Goal: Task Accomplishment & Management: Manage account settings

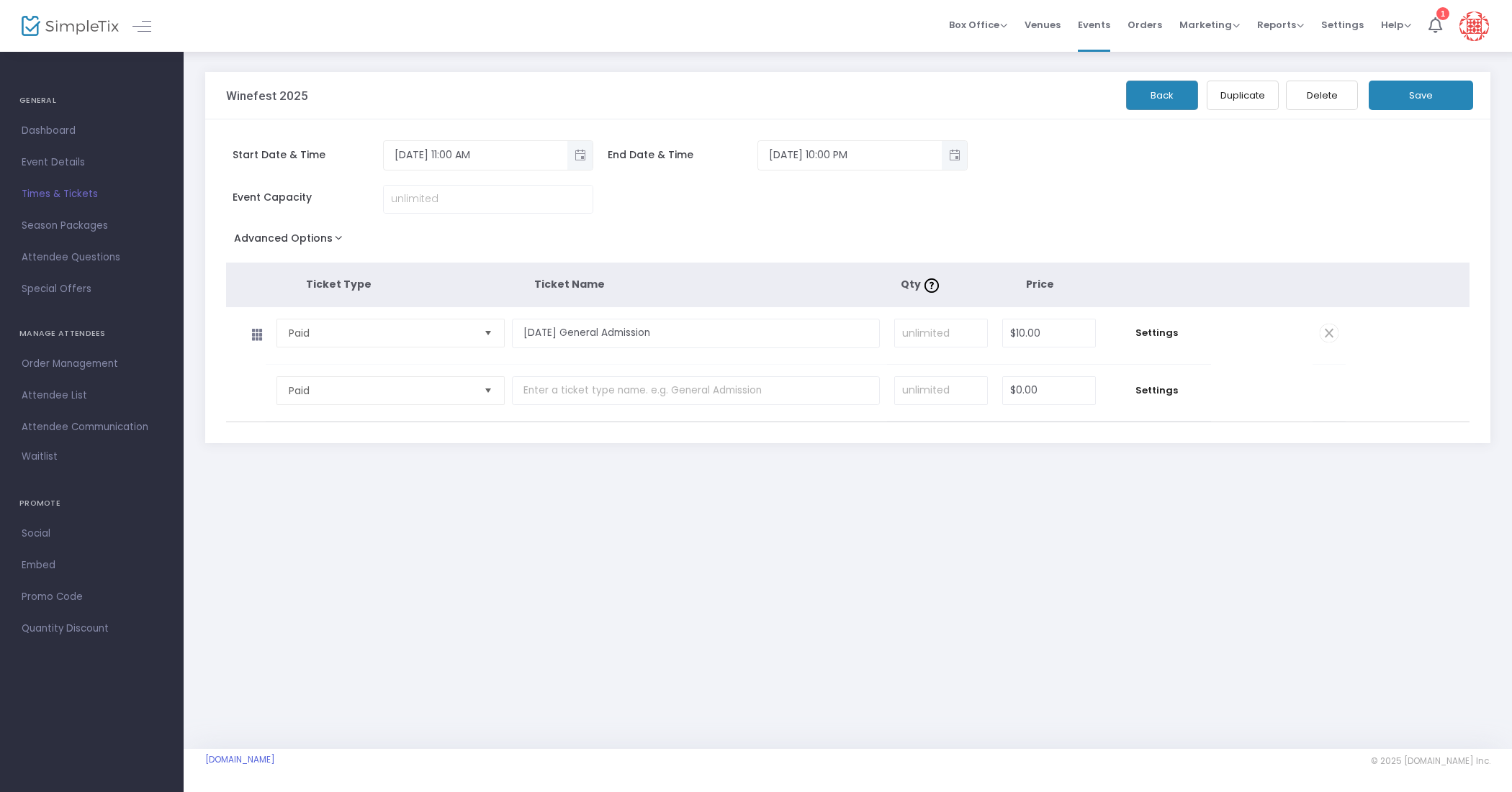
click at [1399, 91] on button "Save" at bounding box center [1421, 95] width 105 height 29
click at [497, 149] on input "[DATE] 11:00 AM" at bounding box center [475, 155] width 184 height 24
click at [505, 156] on input "[DATE] 11:00 AM" at bounding box center [475, 155] width 184 height 24
click at [584, 149] on span "Toggle popup" at bounding box center [579, 155] width 24 height 24
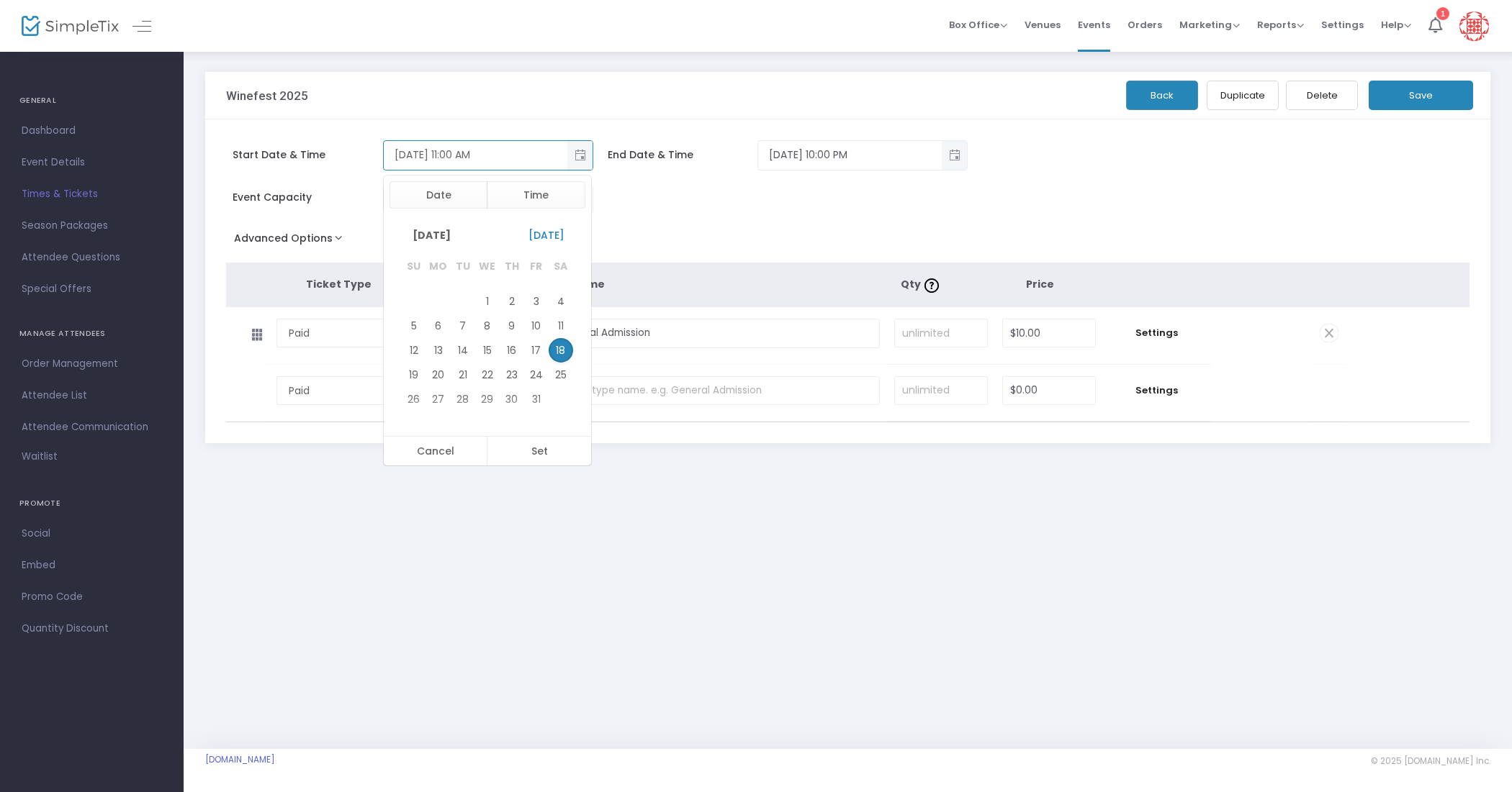
scroll to position [238, 0]
click at [527, 184] on button "Time" at bounding box center [535, 194] width 98 height 27
click at [423, 378] on span "1" at bounding box center [424, 381] width 3 height 15
click at [487, 333] on span "00" at bounding box center [493, 338] width 13 height 15
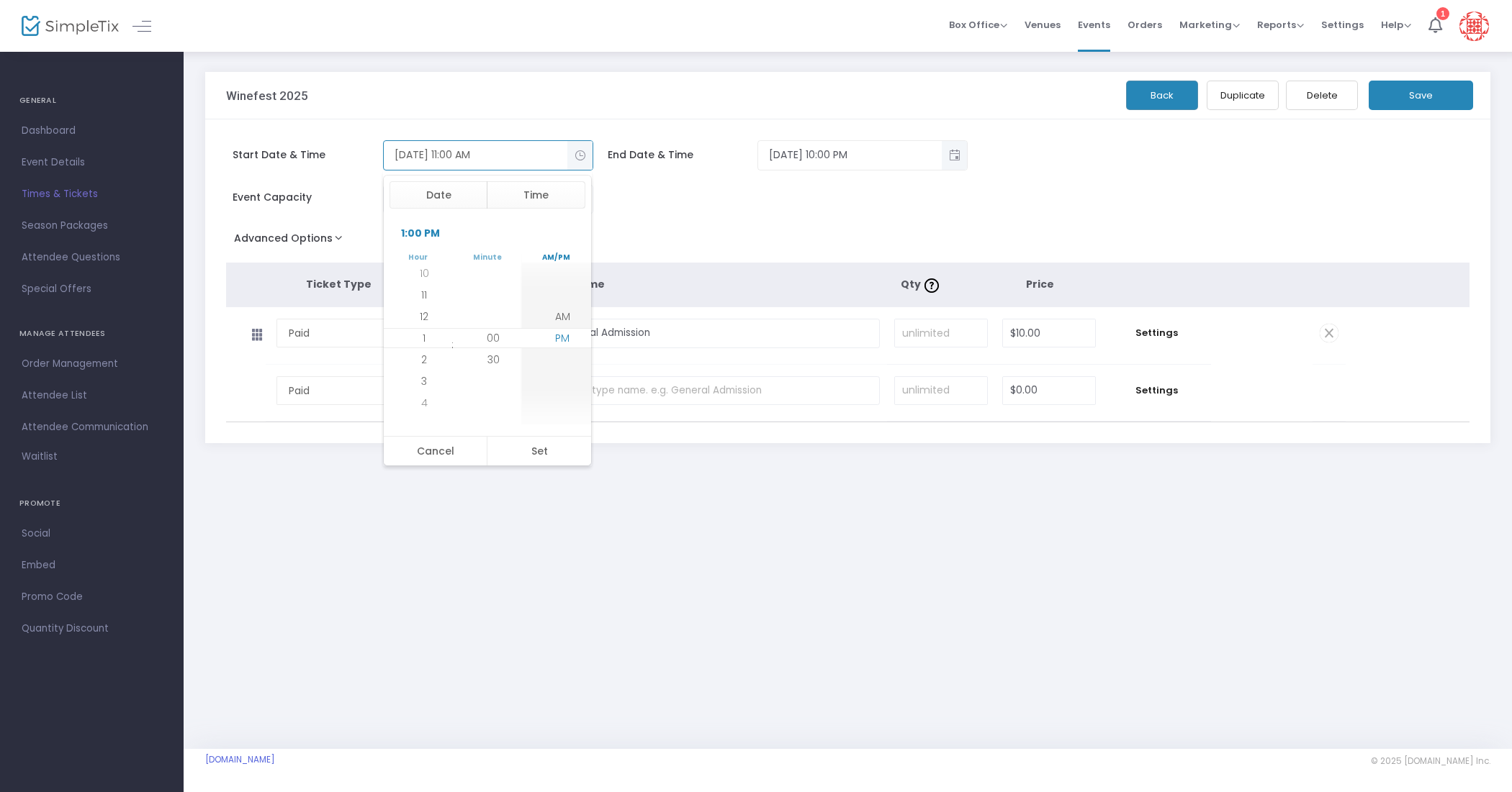
drag, startPoint x: 555, startPoint y: 330, endPoint x: 555, endPoint y: 342, distance: 12.0
click at [555, 331] on li "PM" at bounding box center [562, 338] width 50 height 22
click at [537, 461] on button "Set" at bounding box center [538, 451] width 105 height 29
type input "[DATE] 1:00 PM"
click at [810, 516] on div "Winefest 2025 Back Duplicate Delete Save Start Date & Time [DATE] 1:00 PM End D…" at bounding box center [847, 399] width 1328 height 699
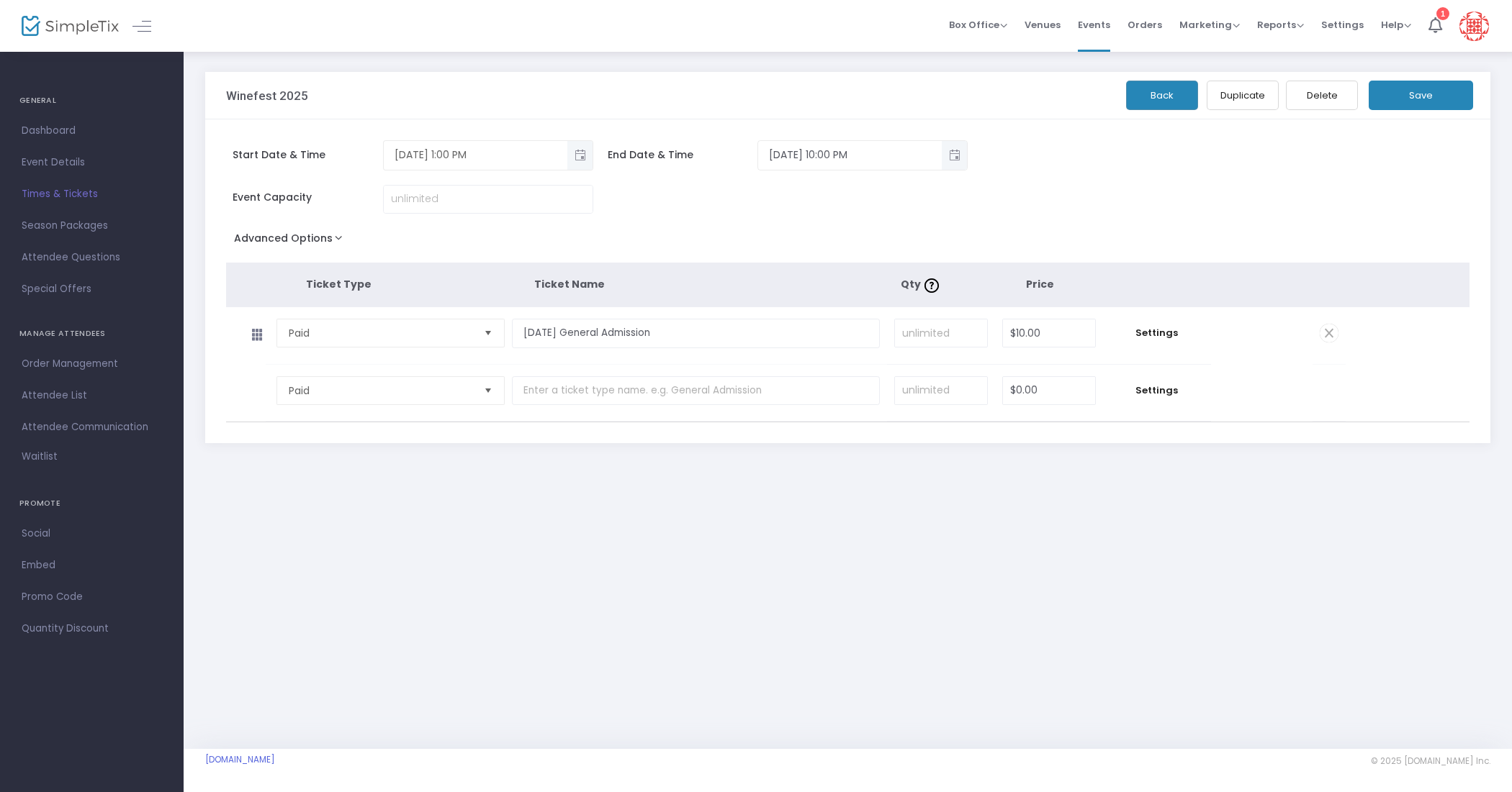
click at [1411, 88] on button "Save" at bounding box center [1421, 95] width 105 height 29
click at [1168, 90] on button "Back" at bounding box center [1162, 95] width 72 height 29
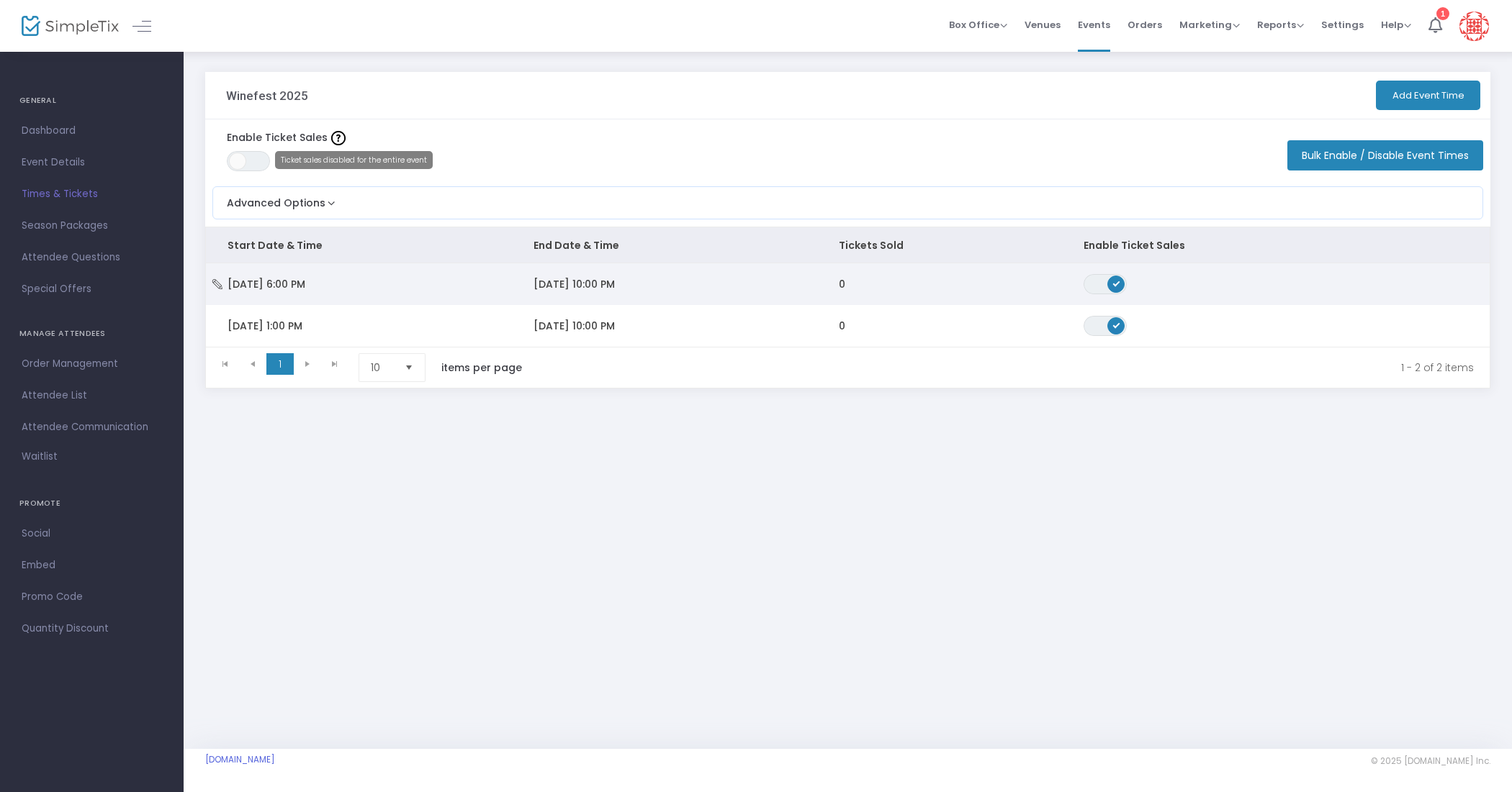
click at [613, 283] on span "[DATE] 10:00 PM" at bounding box center [574, 284] width 81 height 15
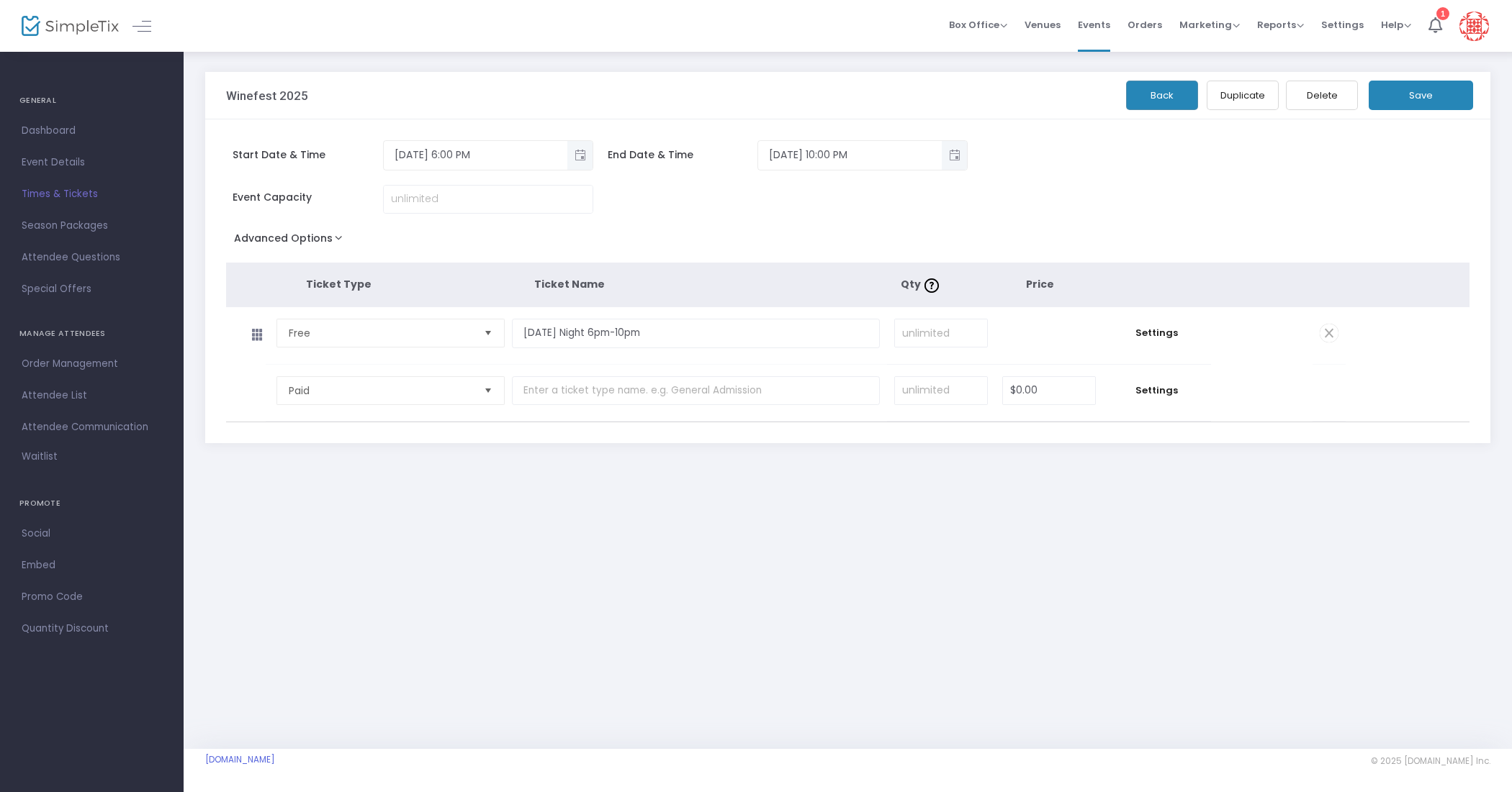
click at [1160, 90] on button "Back" at bounding box center [1162, 95] width 72 height 29
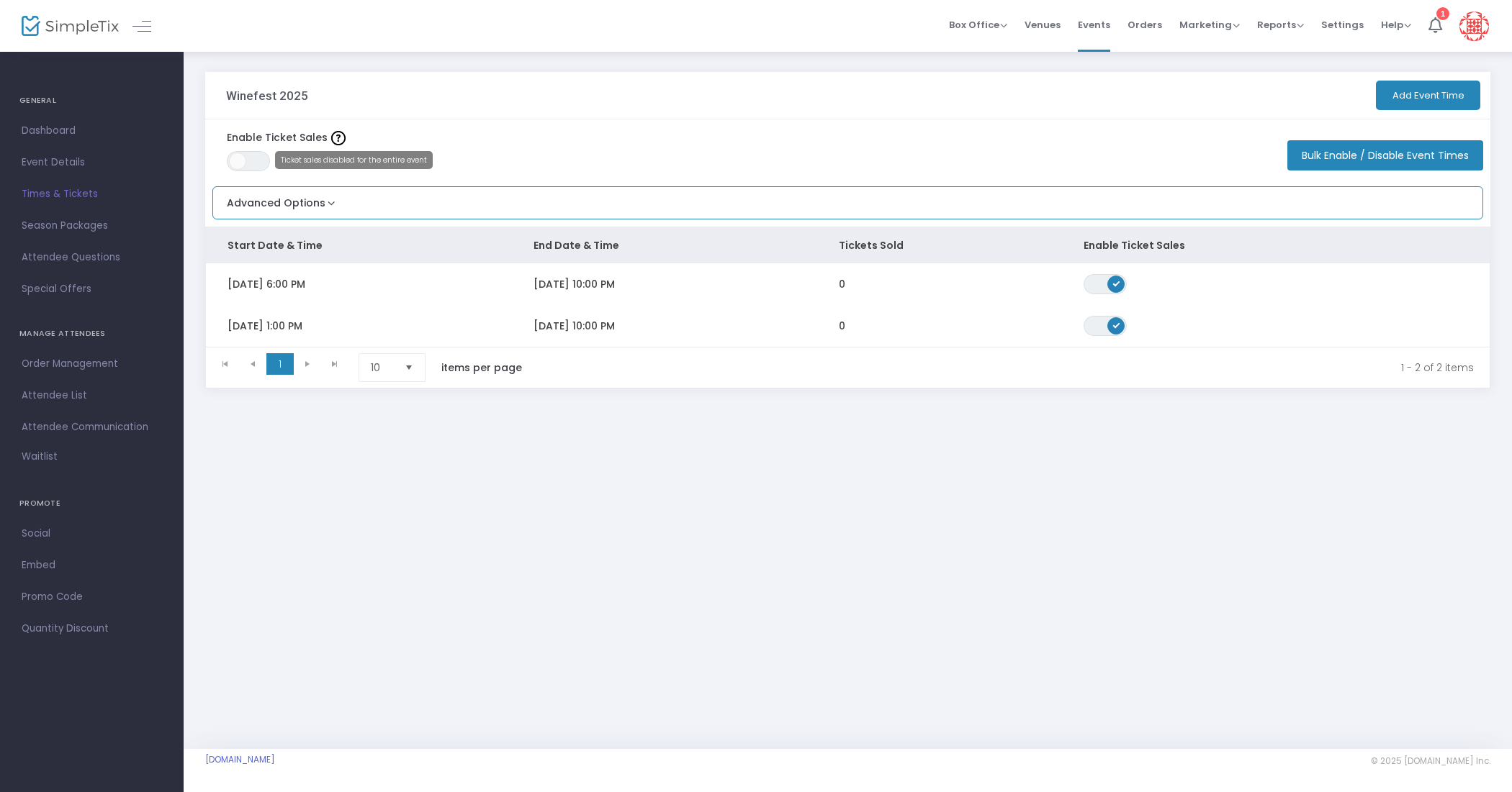
click at [289, 197] on button "Advanced Options" at bounding box center [276, 199] width 125 height 24
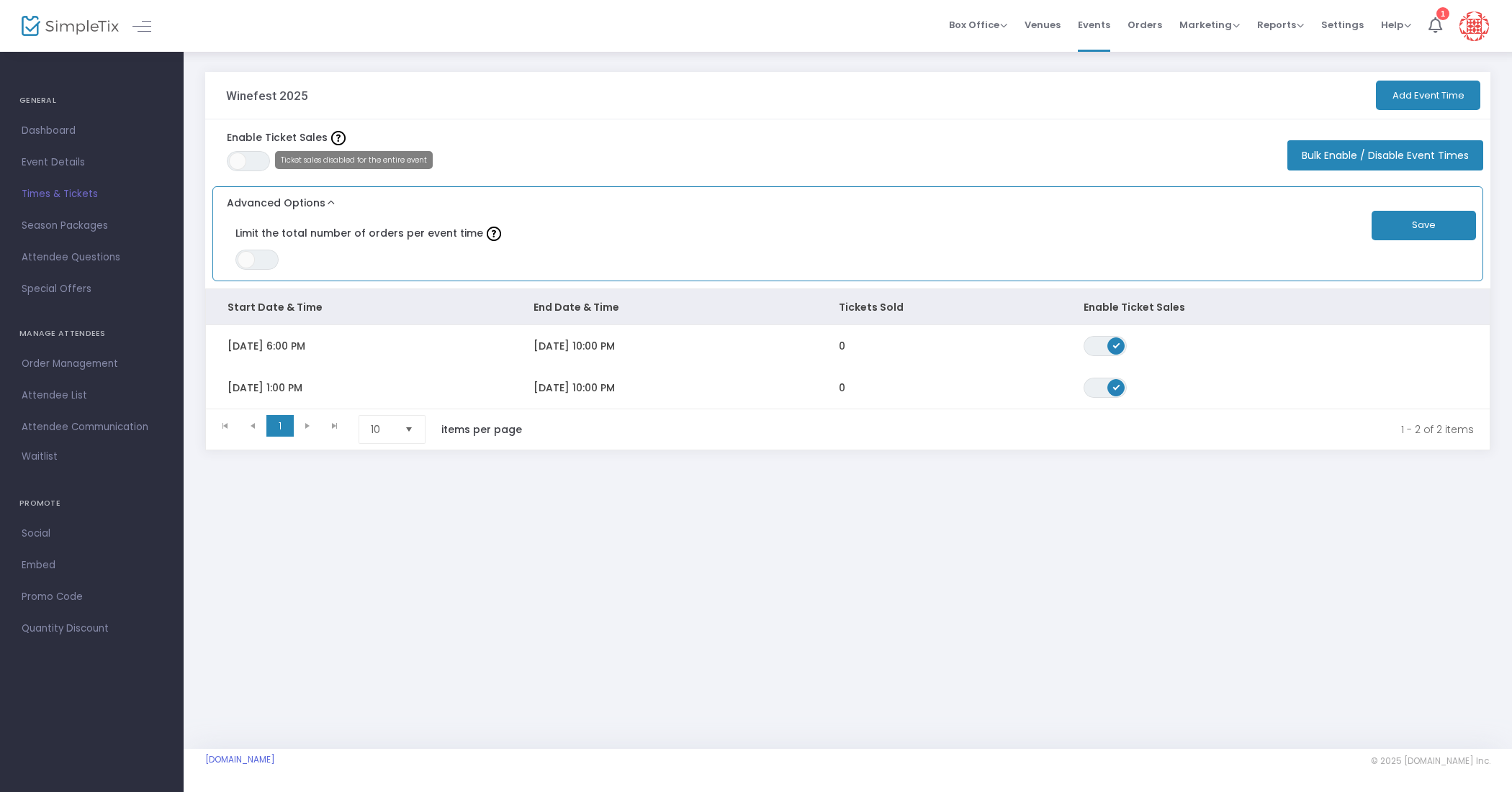
click at [289, 197] on button "Advanced Options" at bounding box center [276, 199] width 125 height 24
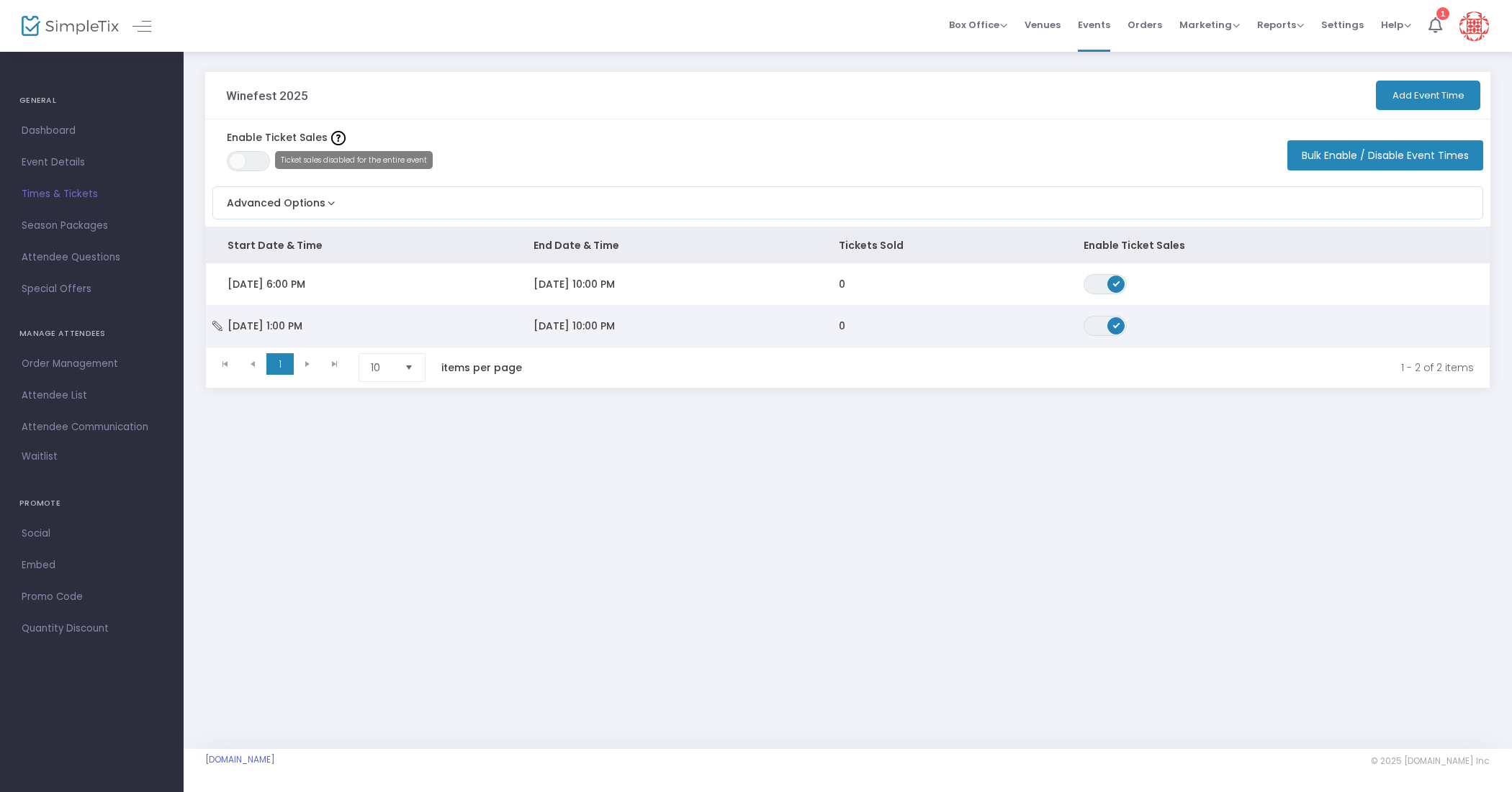
click at [1025, 326] on td "0" at bounding box center [940, 326] width 245 height 42
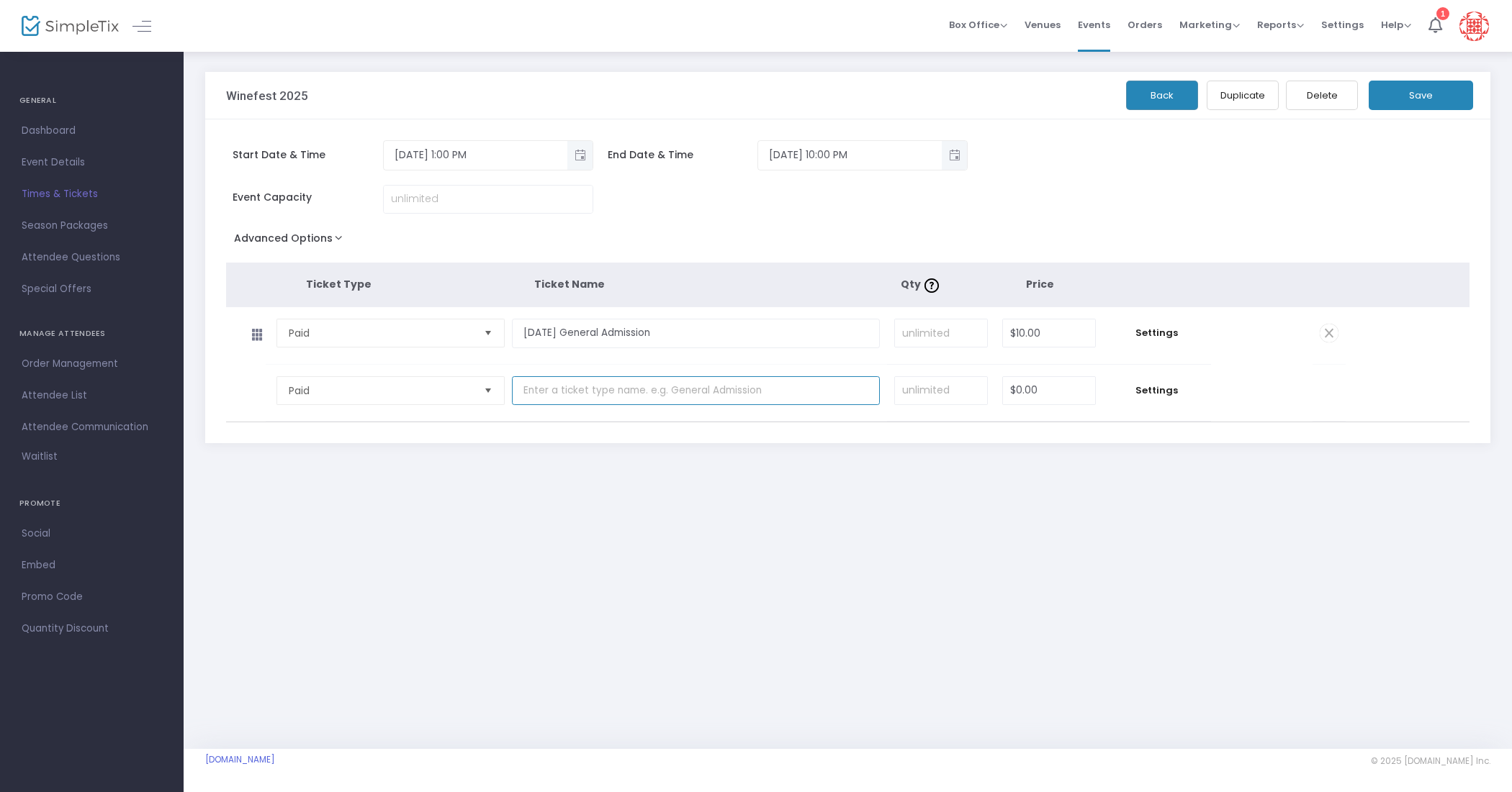
click at [590, 399] on input "text" at bounding box center [696, 391] width 368 height 29
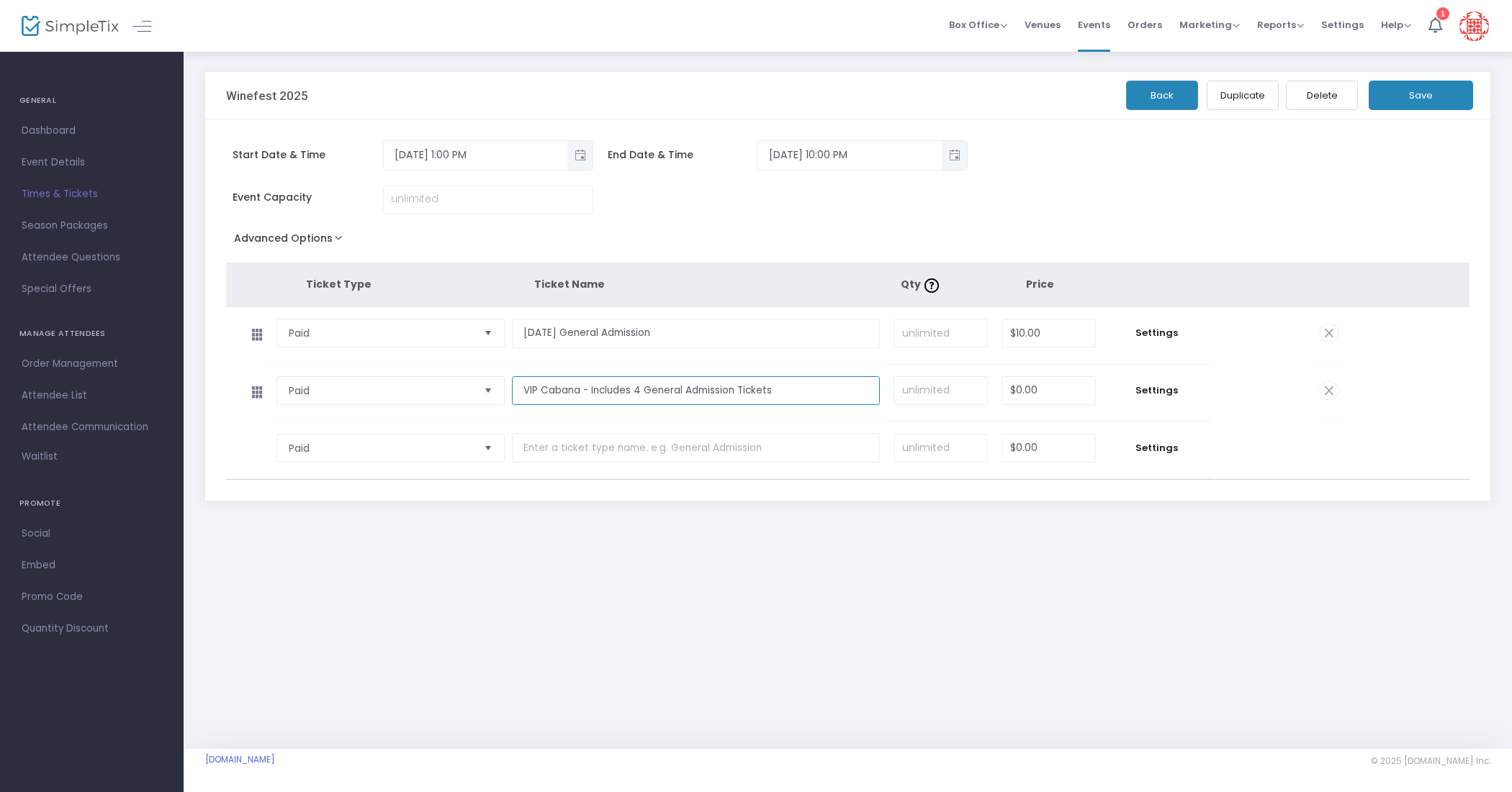
type input "VIP Cabana - Includes 4 General Admission Tickets"
type input "$100.00"
click at [1243, 398] on tr "Paid Required. VIP Cabana - Includes 4 General Admission Tickets Required. Requ…" at bounding box center [785, 393] width 1119 height 57
click at [857, 398] on input "VIP Cabana - Includes 4 General Admission Tickets" at bounding box center [696, 391] width 368 height 29
click at [911, 390] on input at bounding box center [940, 390] width 92 height 27
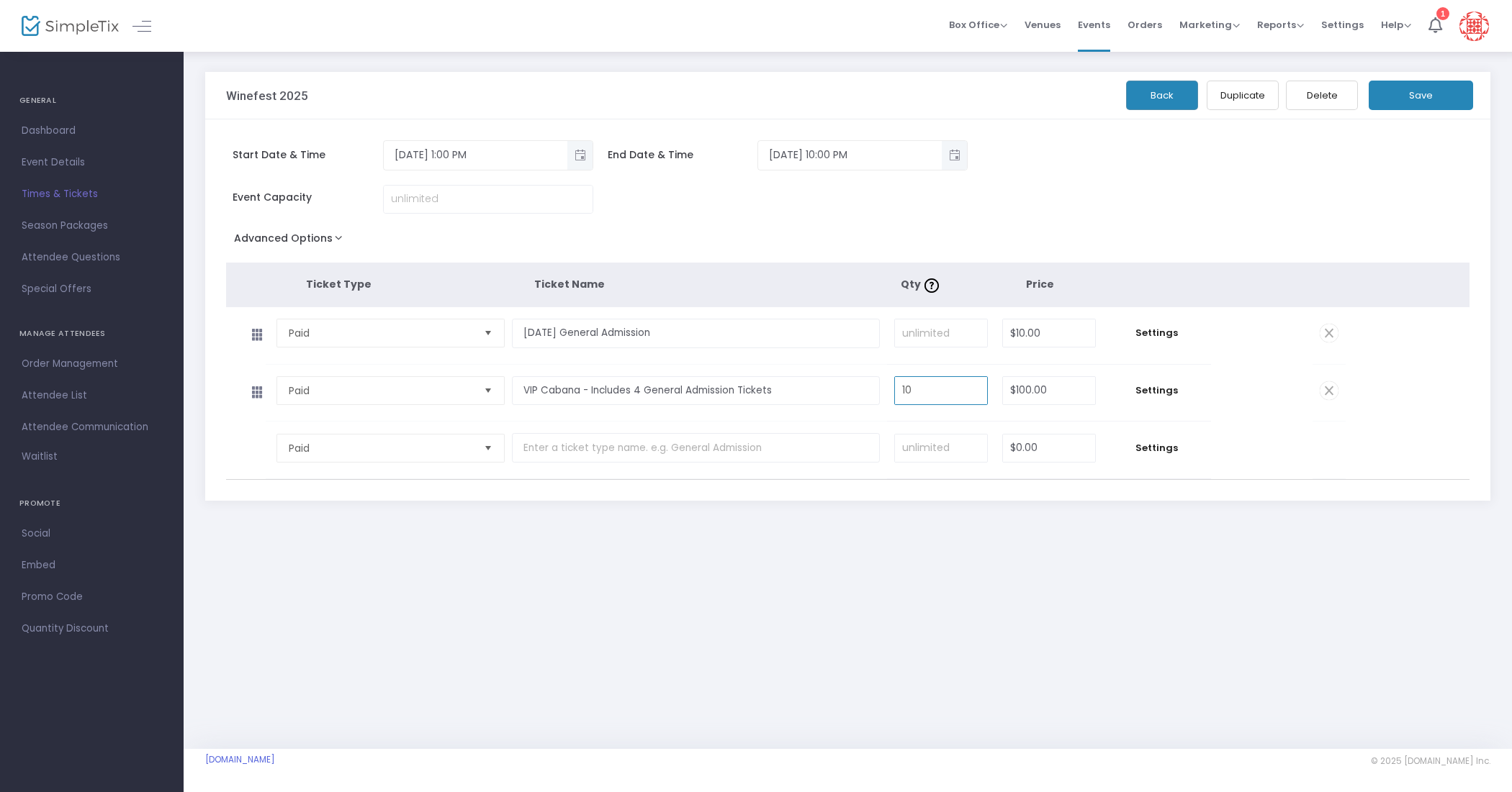
type input "10"
click at [859, 585] on div "Winefest 2025 Back Duplicate Delete Save Start Date & Time [DATE] 1:00 PM End D…" at bounding box center [847, 399] width 1328 height 699
click at [789, 393] on input "VIP Cabana - Includes 4 General Admission Tickets" at bounding box center [696, 391] width 368 height 29
type input "100"
click at [955, 394] on input "150" at bounding box center [940, 390] width 92 height 27
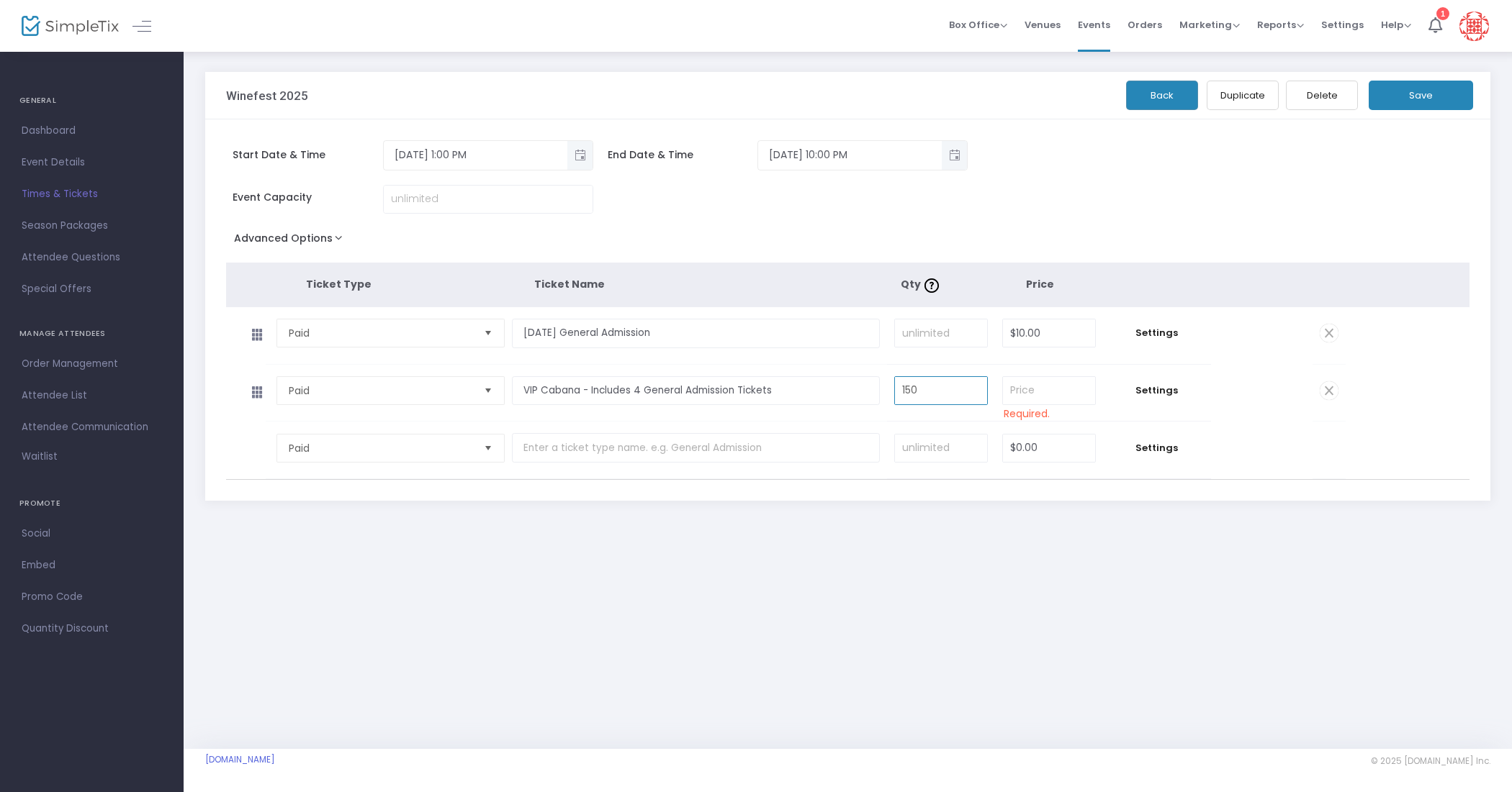
click at [955, 394] on input "150" at bounding box center [940, 390] width 92 height 27
type input "10"
type input "$150.00"
click at [802, 396] on input "VIP Cabana - Includes 4 General Admission Tickets" at bounding box center [696, 391] width 368 height 29
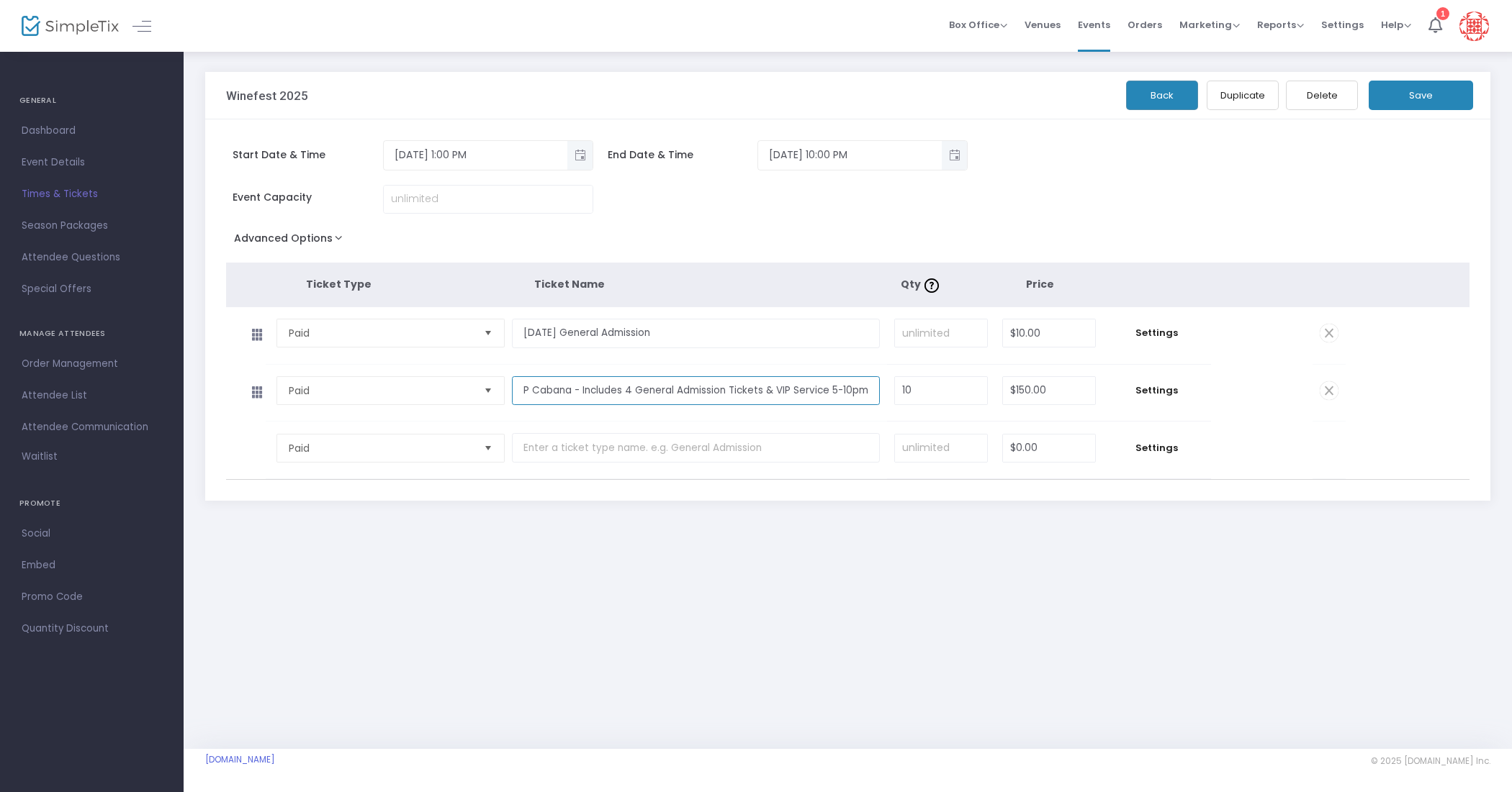
type input "VIP Cabana - Includes 4 General Admission Tickets & VIP Service 5-10pm"
click at [930, 612] on div "Winefest 2025 Back Duplicate Delete Save Start Date & Time [DATE] 1:00 PM End D…" at bounding box center [847, 399] width 1328 height 699
click at [625, 578] on div "Winefest 2025 Back Duplicate Delete Save Start Date & Time [DATE] 1:00 PM End D…" at bounding box center [847, 399] width 1328 height 699
click at [1422, 98] on button "Save" at bounding box center [1421, 95] width 105 height 29
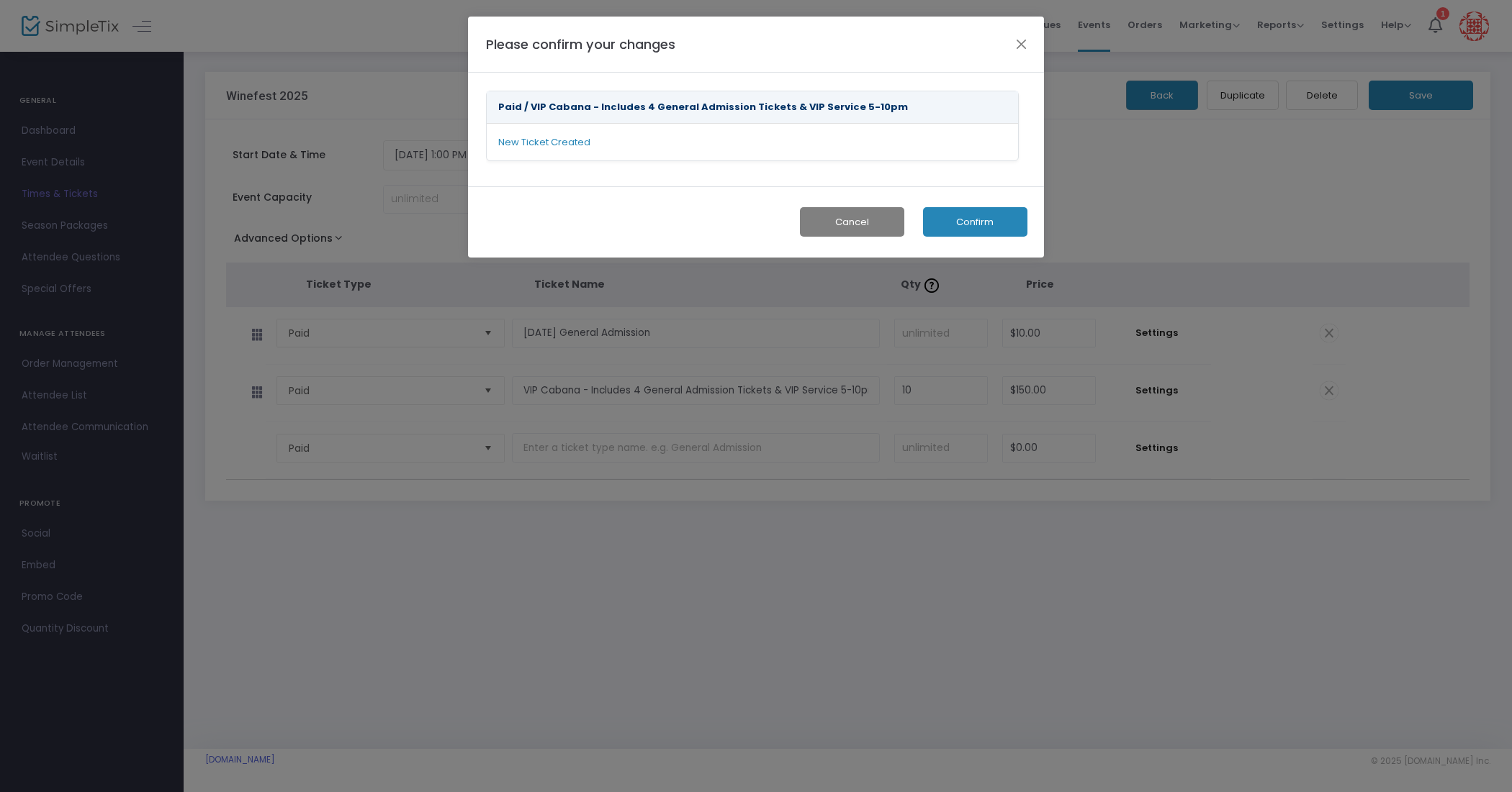
click at [973, 221] on button "Confirm" at bounding box center [975, 222] width 105 height 29
